Goal: Transaction & Acquisition: Purchase product/service

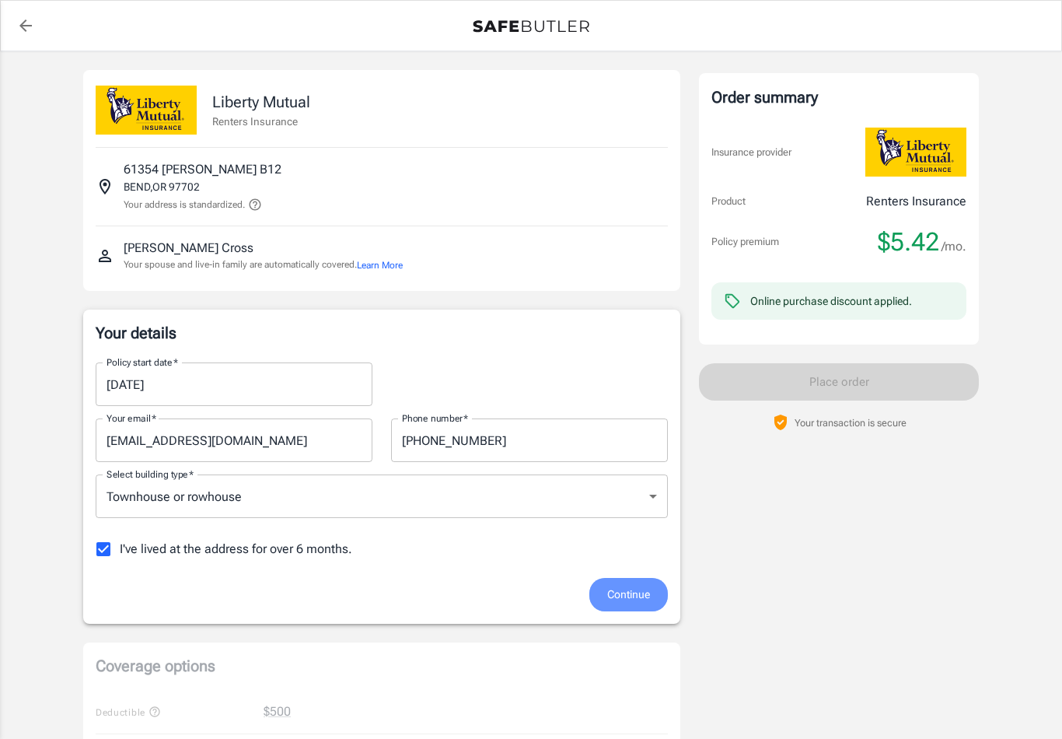
click at [630, 595] on span "Continue" at bounding box center [628, 594] width 43 height 19
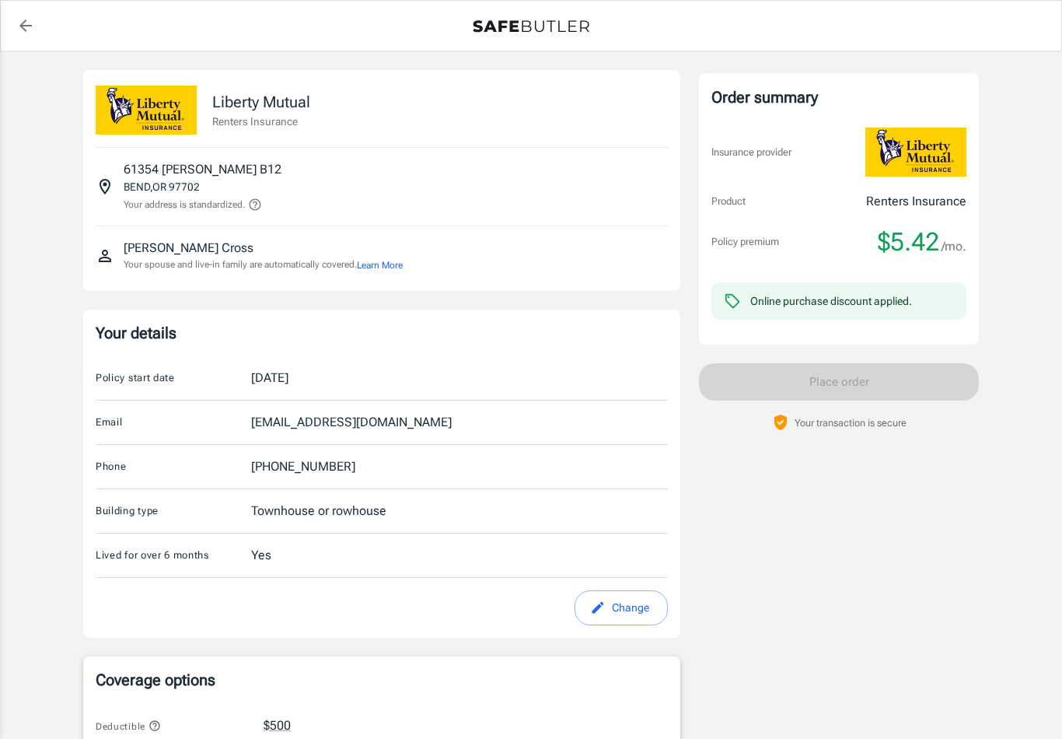
click at [25, 33] on icon "back to quotes" at bounding box center [25, 25] width 19 height 19
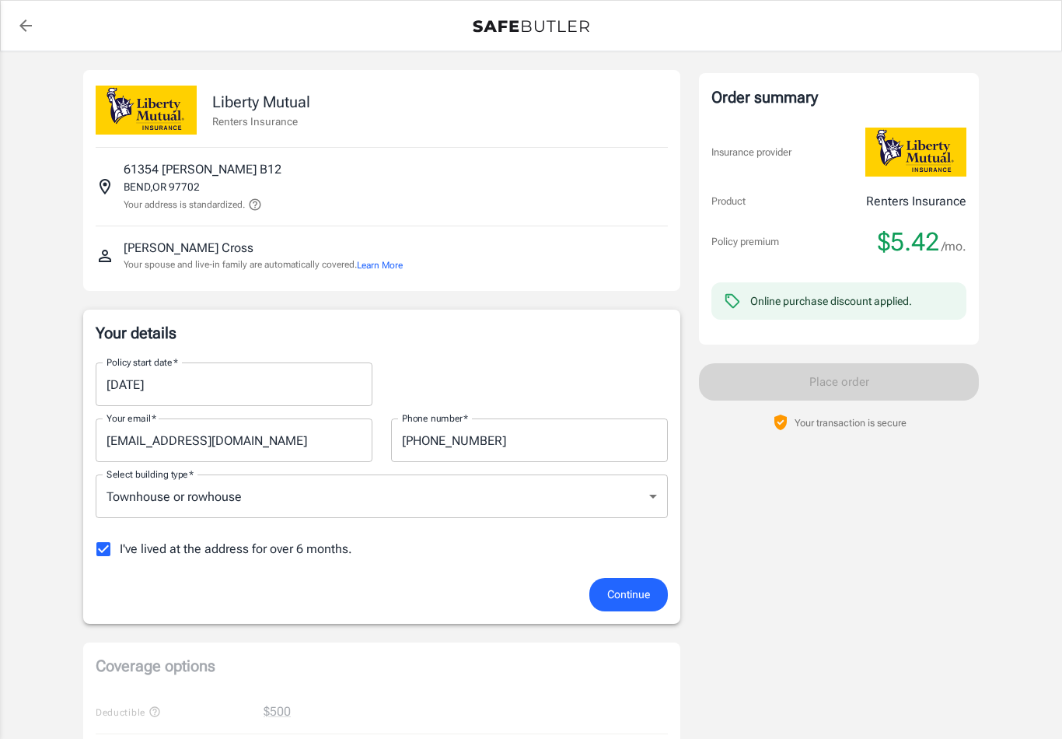
click at [626, 627] on div "Liberty Mutual Renters Insurance 61354 BLAKELY RD B12 BEND , OR 97702 Your addr…" at bounding box center [381, 706] width 597 height 1273
click at [407, 496] on body "Policy premium $ 5.42 /mo Liberty Mutual Renters Insurance 61354 BLAKELY RD B12…" at bounding box center [531, 735] width 1062 height 1470
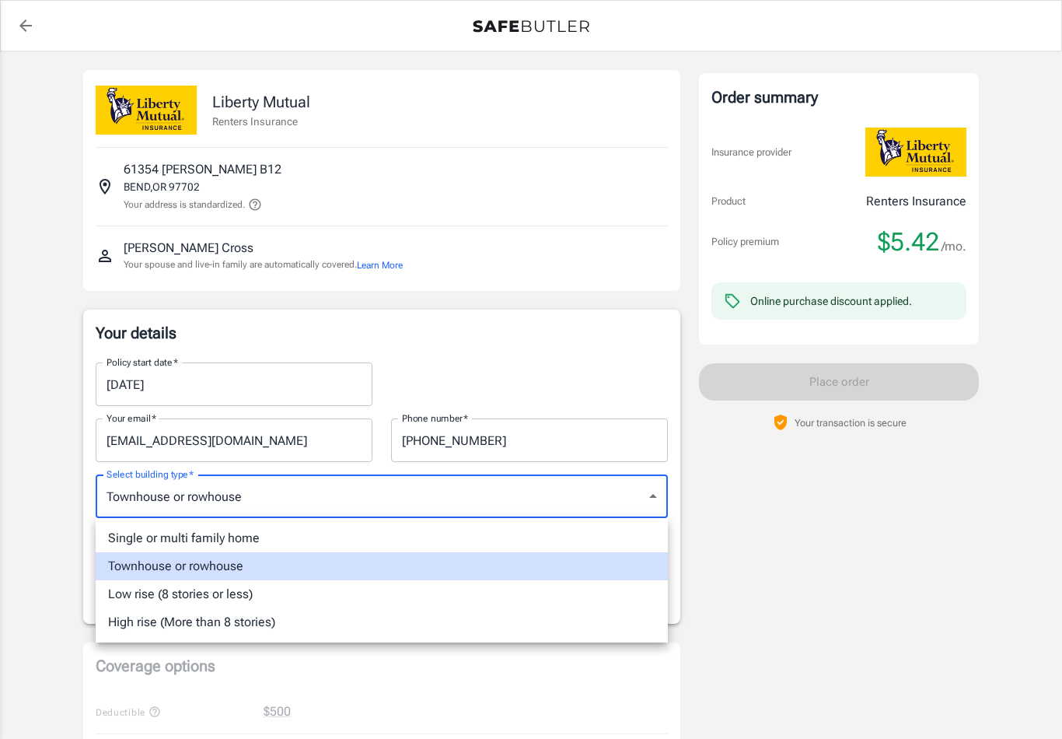
click at [182, 599] on li "Low rise (8 stories or less)" at bounding box center [382, 594] width 572 height 28
type input "lowrise"
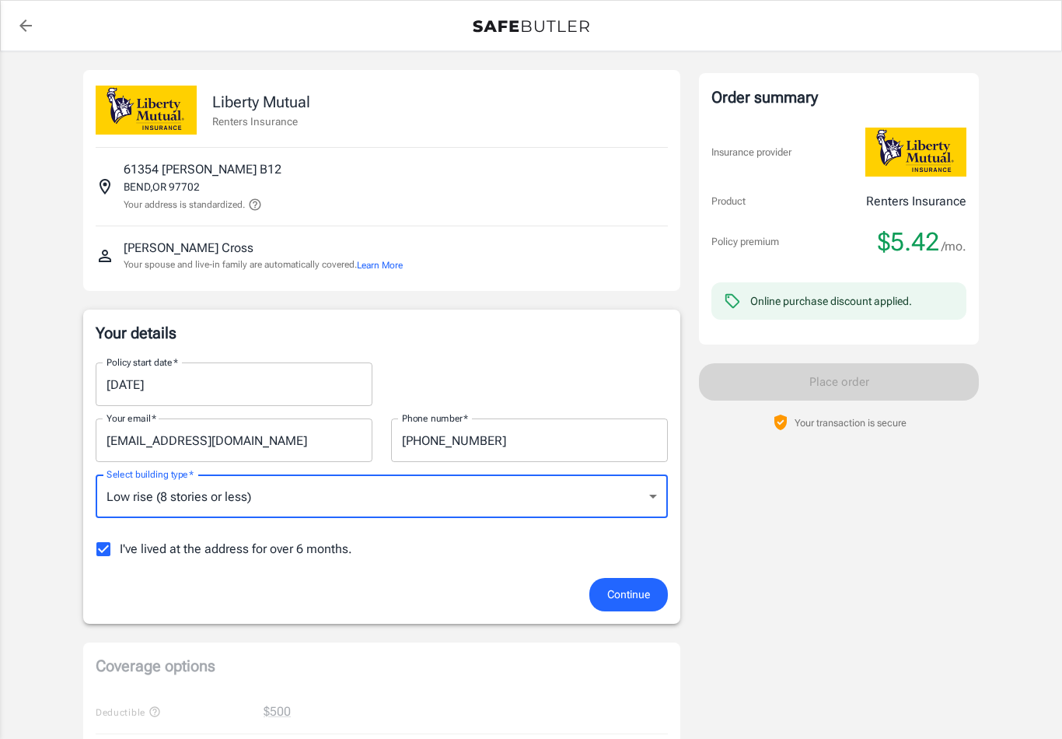
click at [635, 598] on span "Continue" at bounding box center [628, 594] width 43 height 19
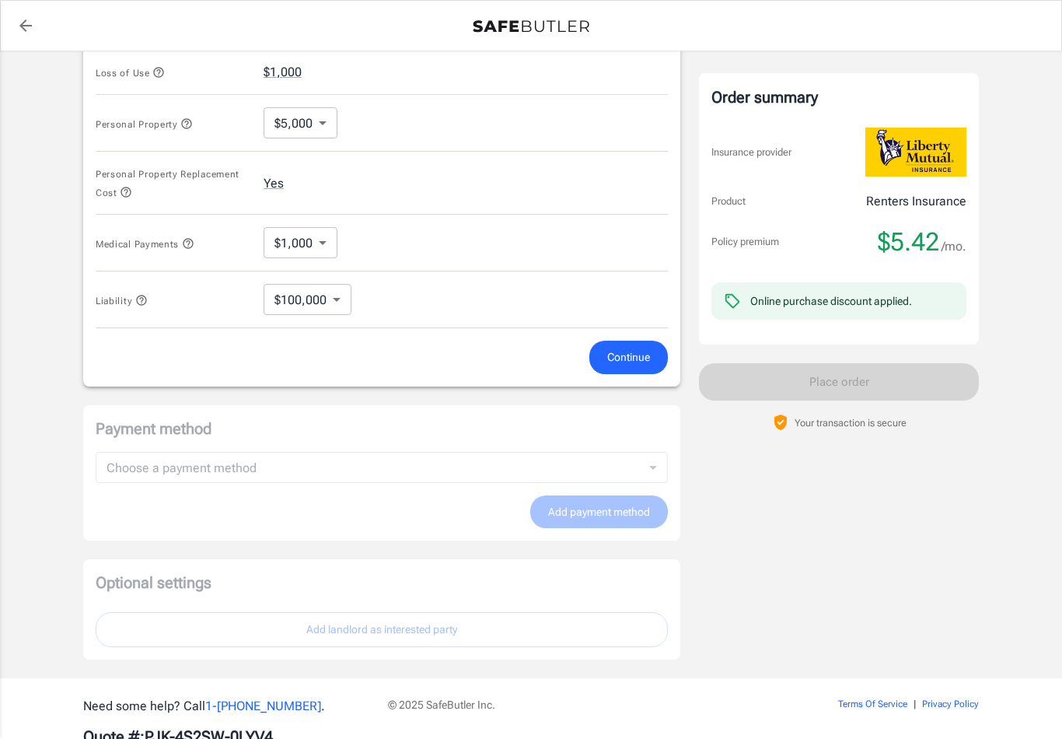
scroll to position [720, 0]
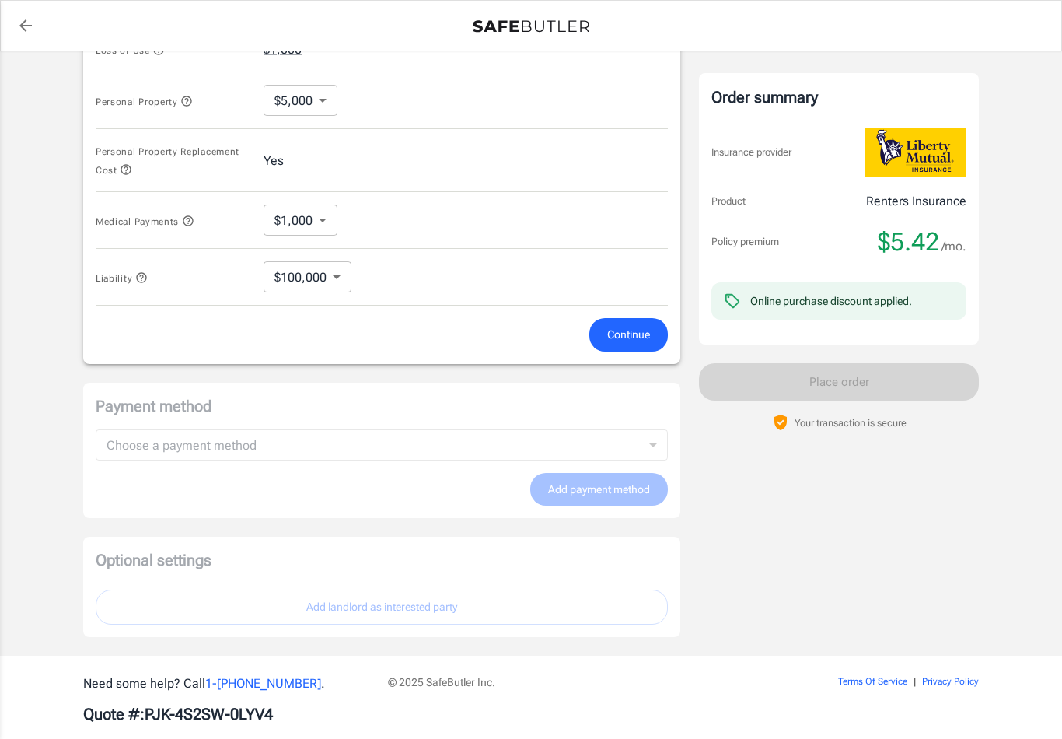
click at [628, 340] on span "Continue" at bounding box center [628, 334] width 43 height 19
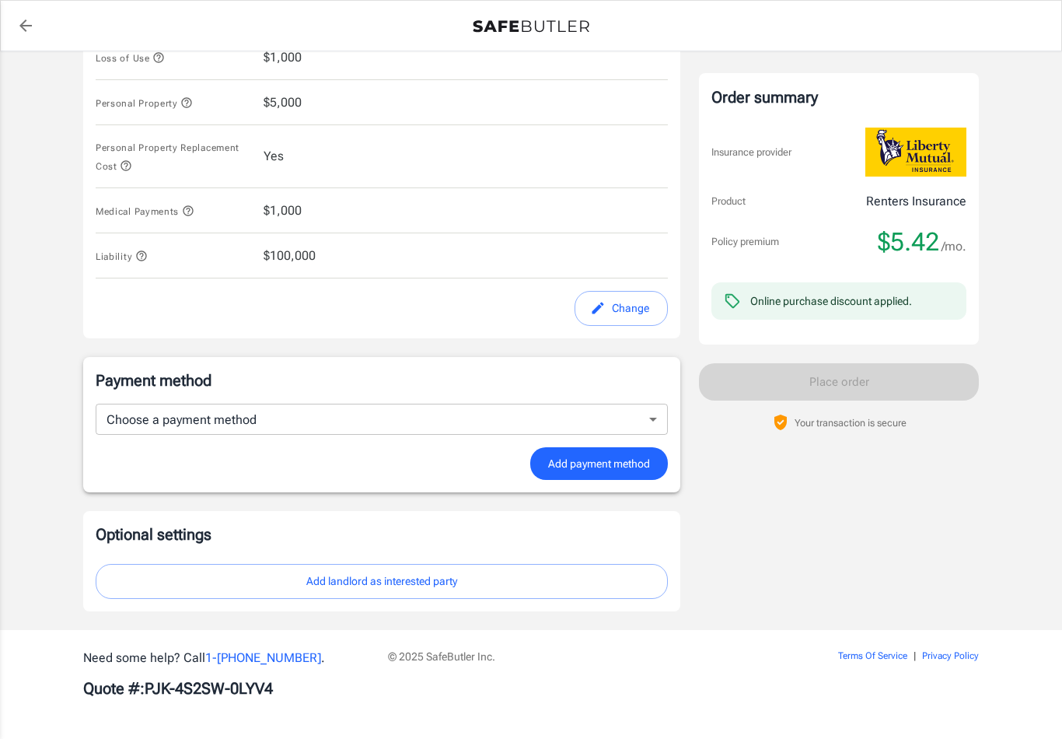
scroll to position [686, 0]
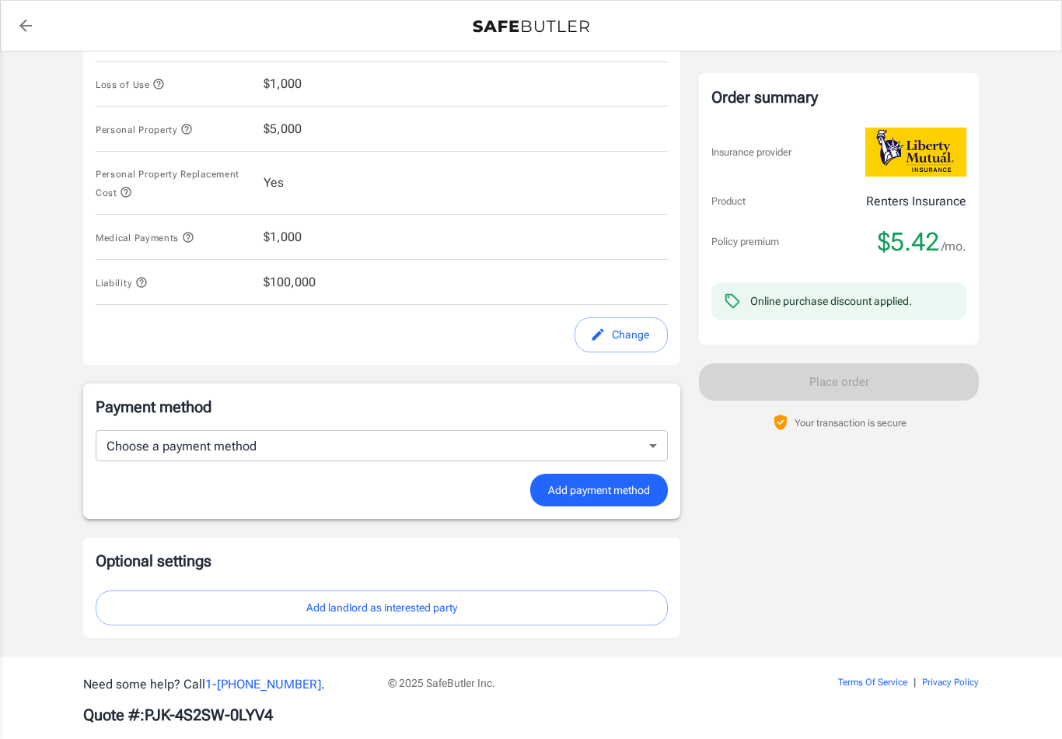
click at [588, 492] on span "Add payment method" at bounding box center [599, 490] width 102 height 19
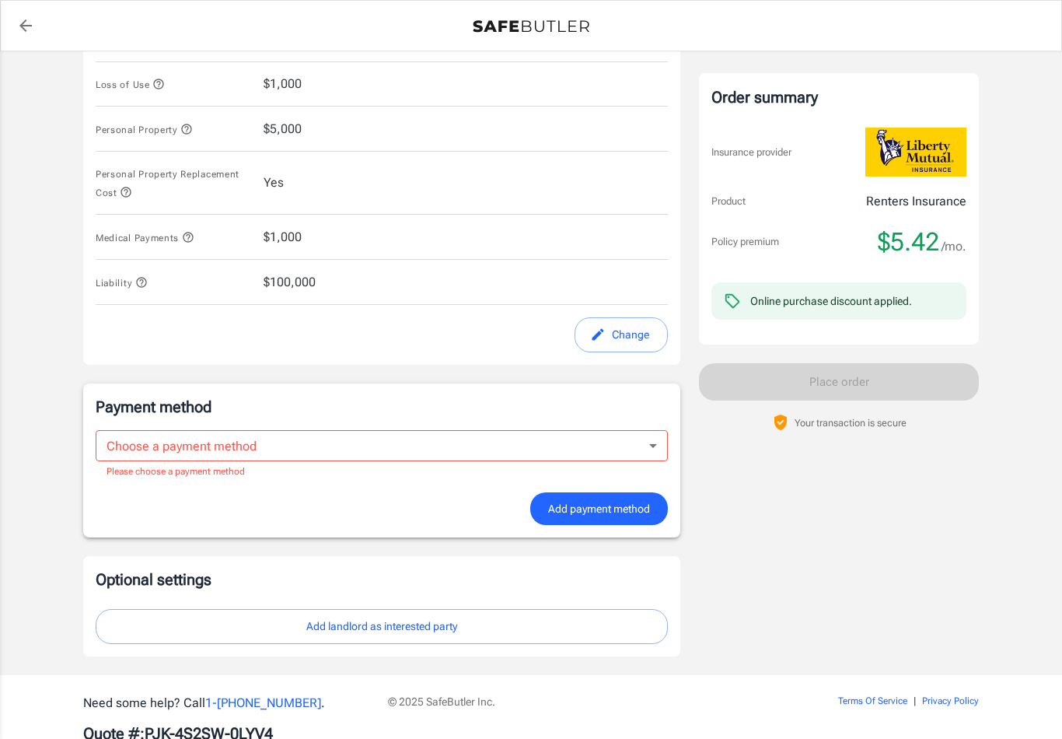
click at [495, 439] on body "Policy premium $ 5.42 /mo Liberty Mutual Renters Insurance 61354 BLAKELY RD B12…" at bounding box center [531, 49] width 1062 height 1470
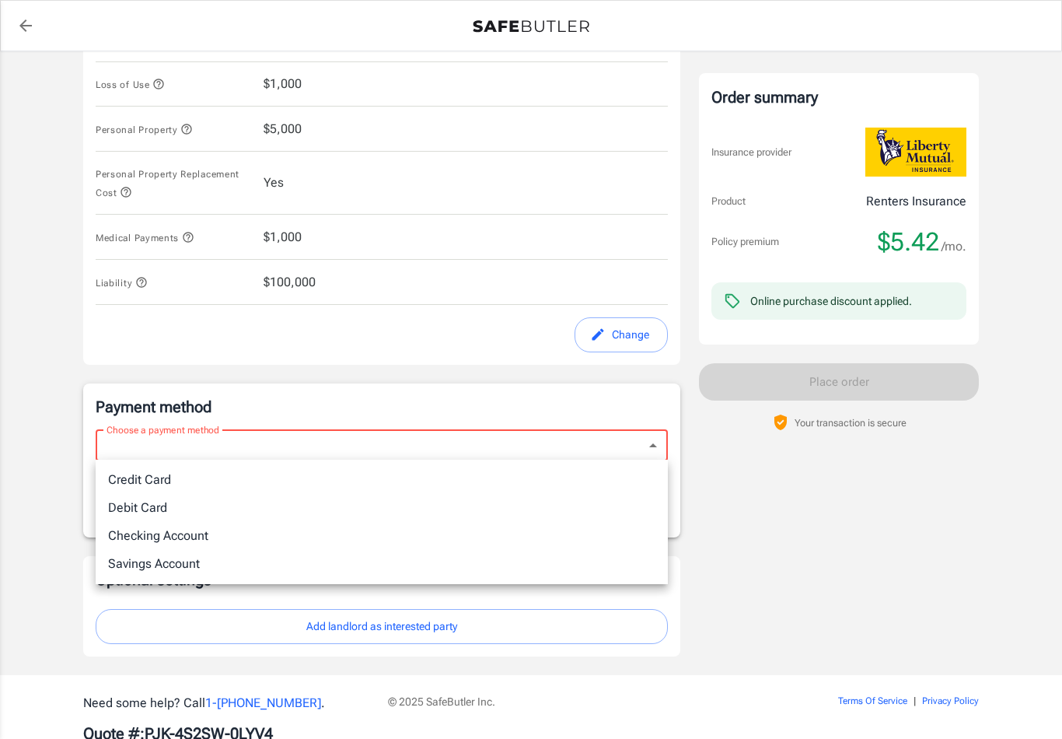
click at [145, 479] on li "Credit Card" at bounding box center [382, 480] width 572 height 28
type input "credit"
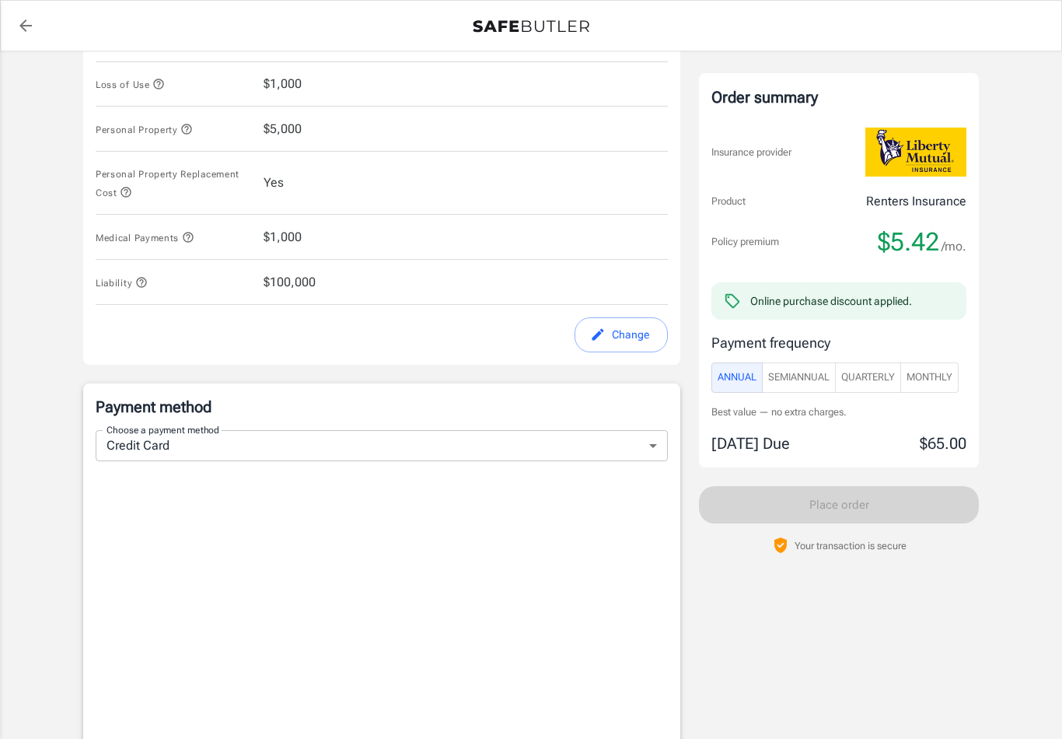
click at [803, 372] on span "SemiAnnual" at bounding box center [798, 378] width 61 height 18
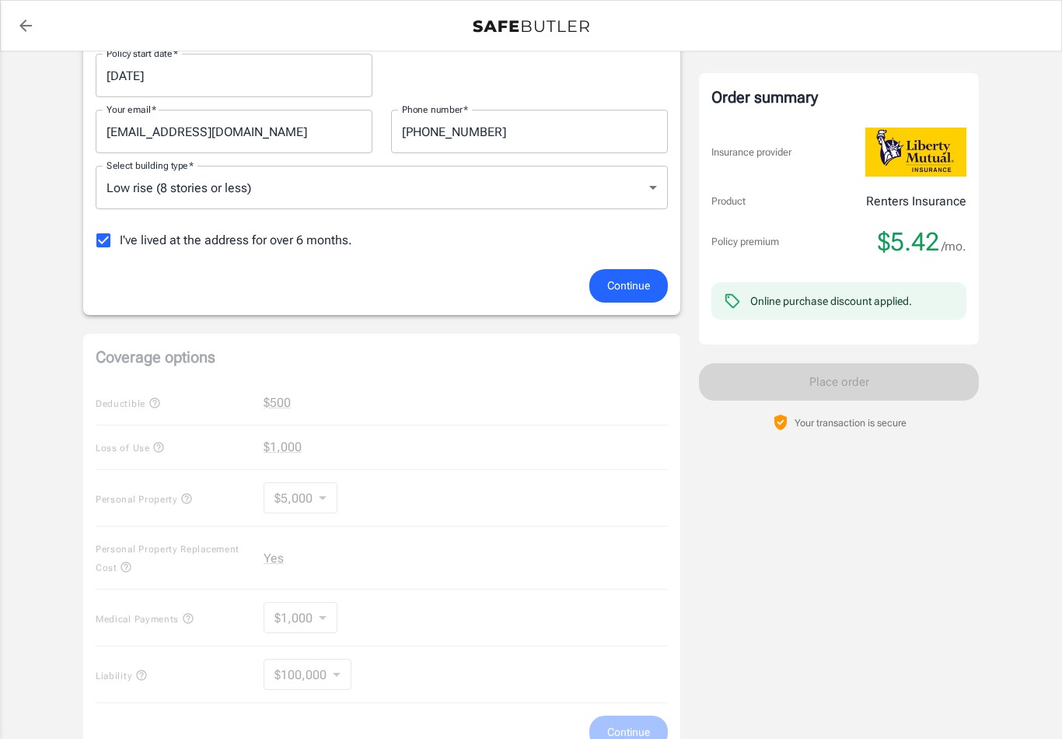
scroll to position [302, 0]
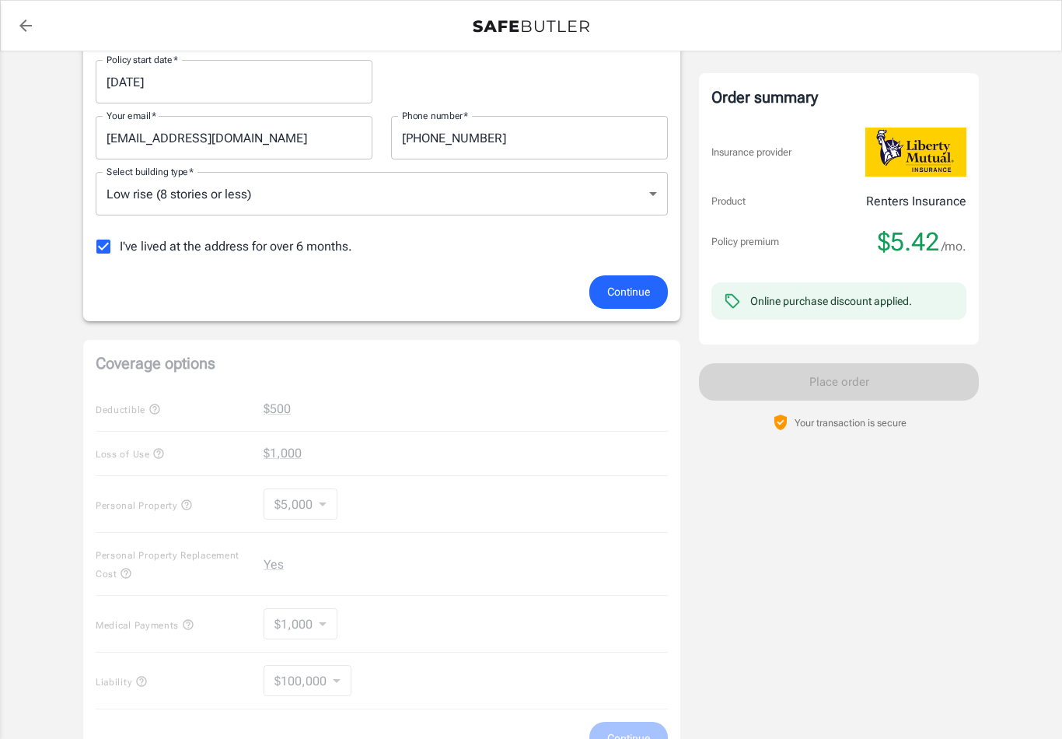
click at [622, 296] on span "Continue" at bounding box center [628, 291] width 43 height 19
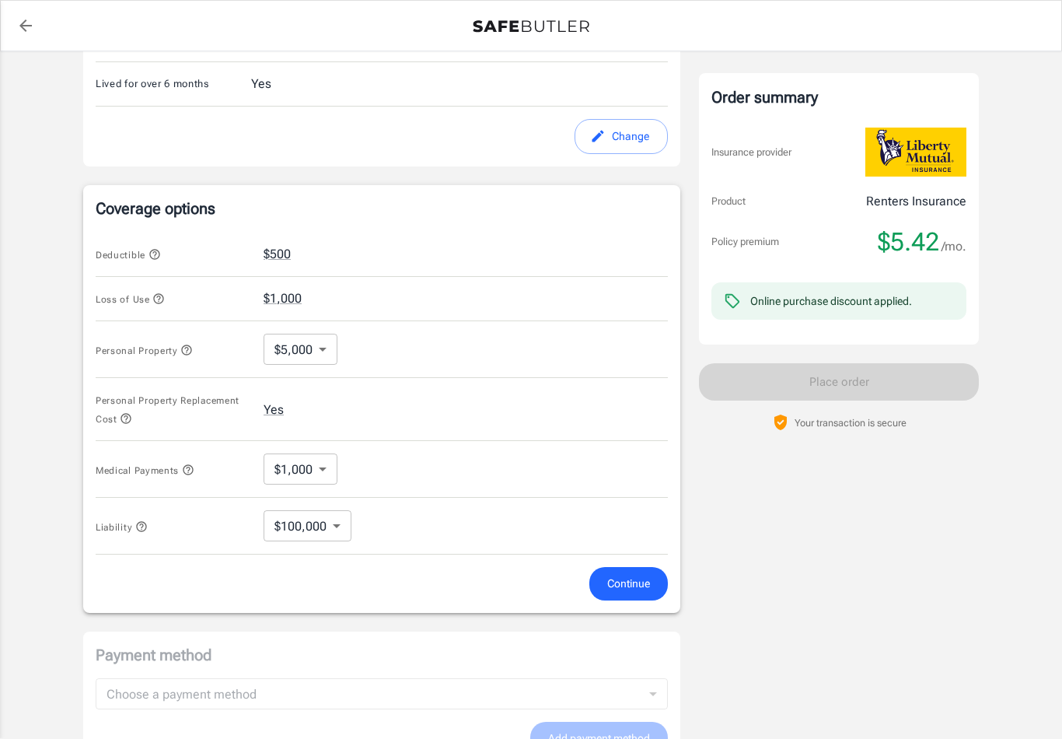
scroll to position [500, 0]
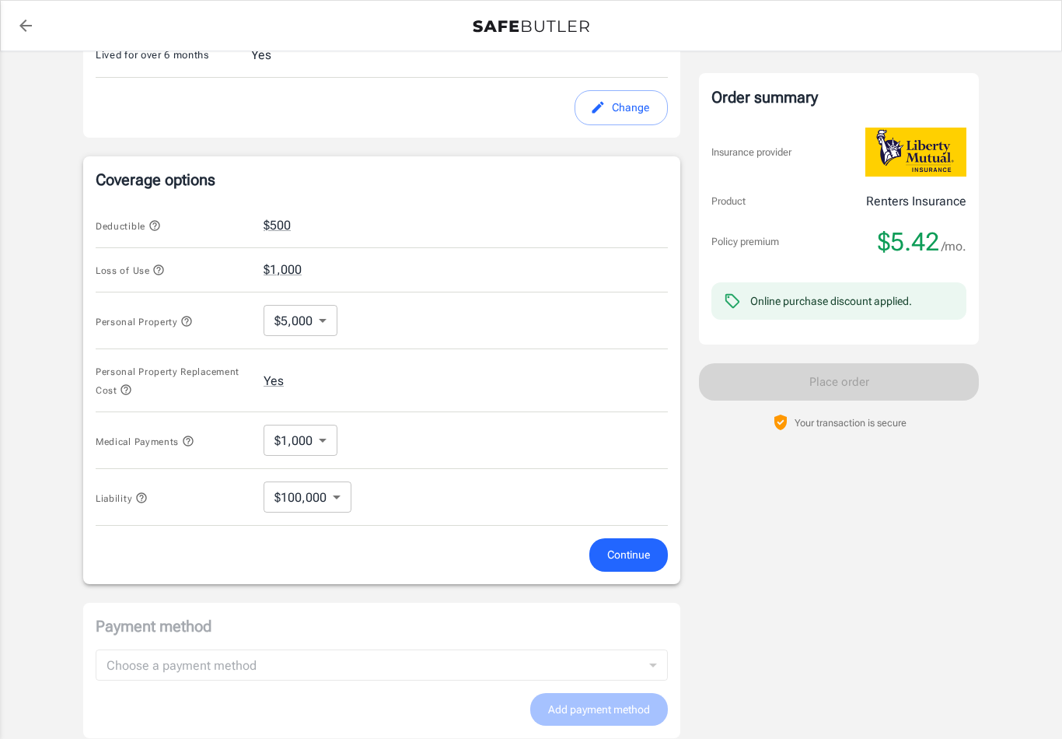
click at [628, 549] on span "Continue" at bounding box center [628, 554] width 43 height 19
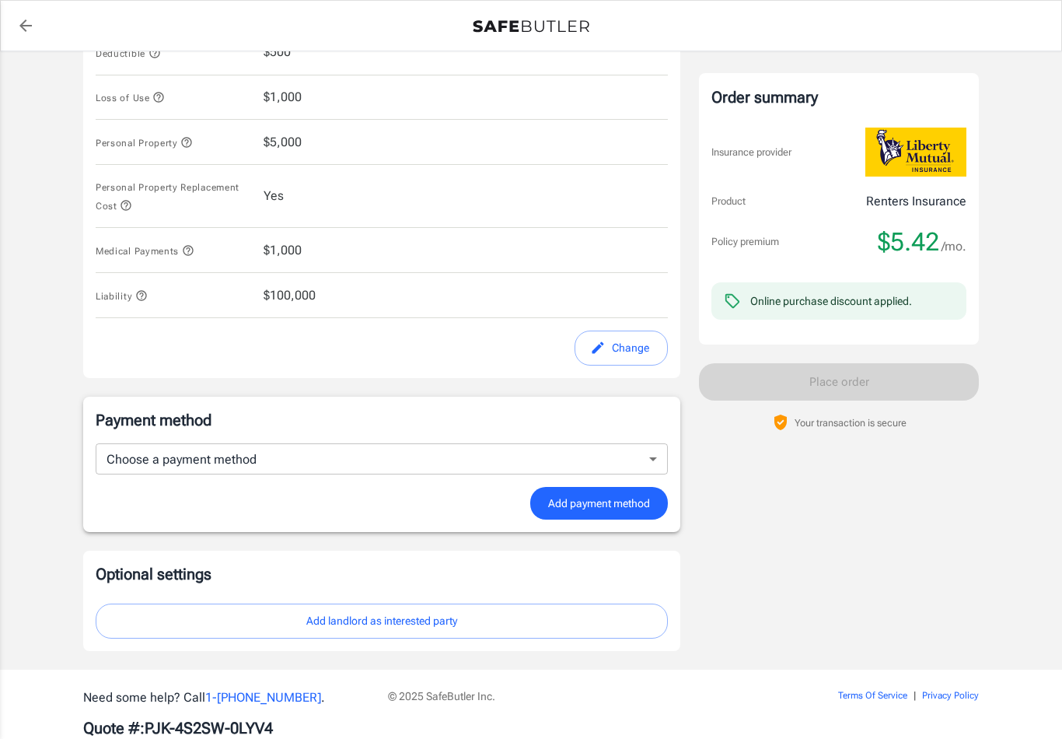
scroll to position [710, 0]
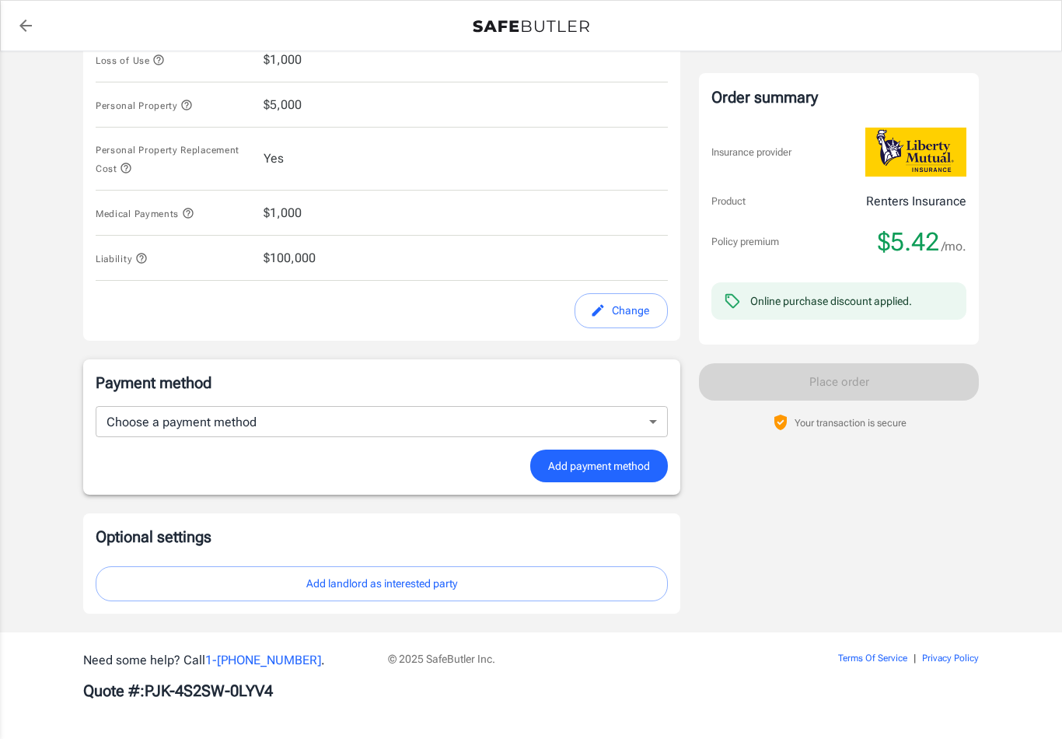
click at [592, 410] on body "Policy premium $ 5.42 /mo Liberty Mutual Renters Insurance 61354 BLAKELY RD B12…" at bounding box center [531, 15] width 1062 height 1451
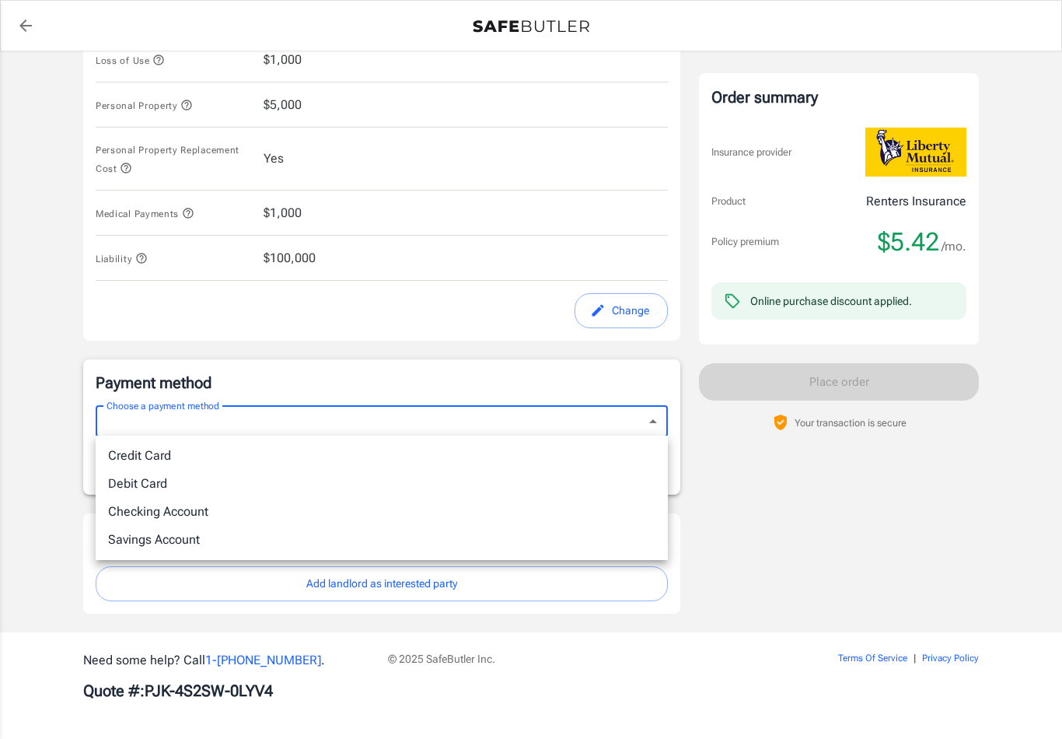
click at [135, 458] on li "Credit Card" at bounding box center [382, 456] width 572 height 28
type input "credit"
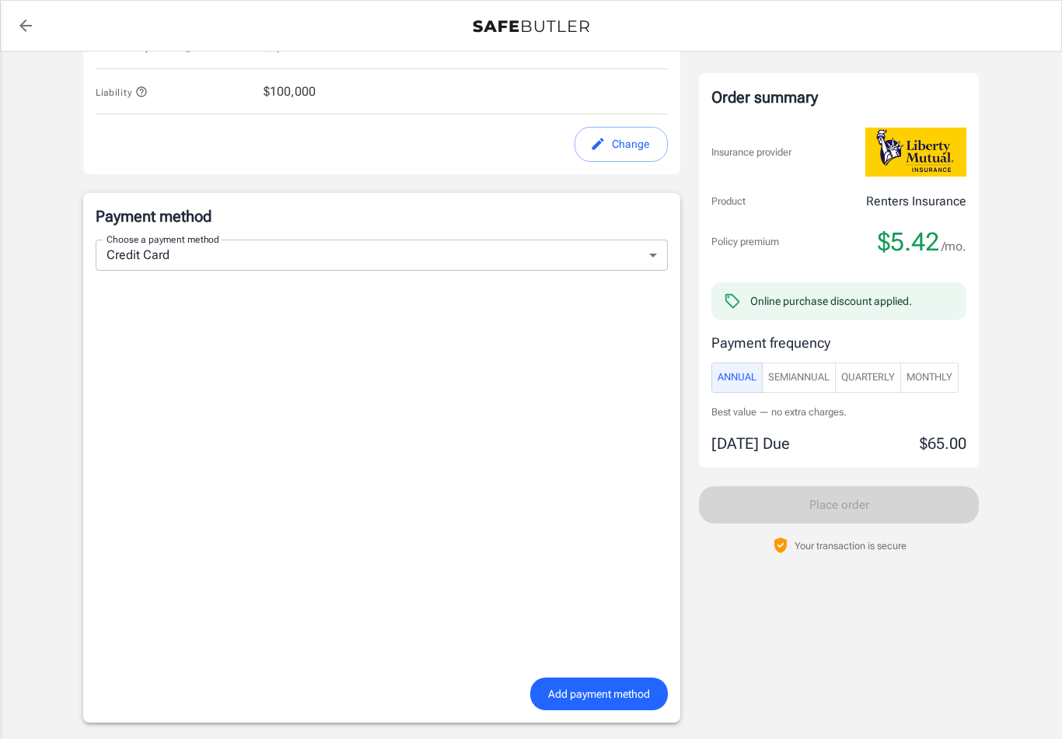
scroll to position [882, 0]
